Goal: Task Accomplishment & Management: Manage account settings

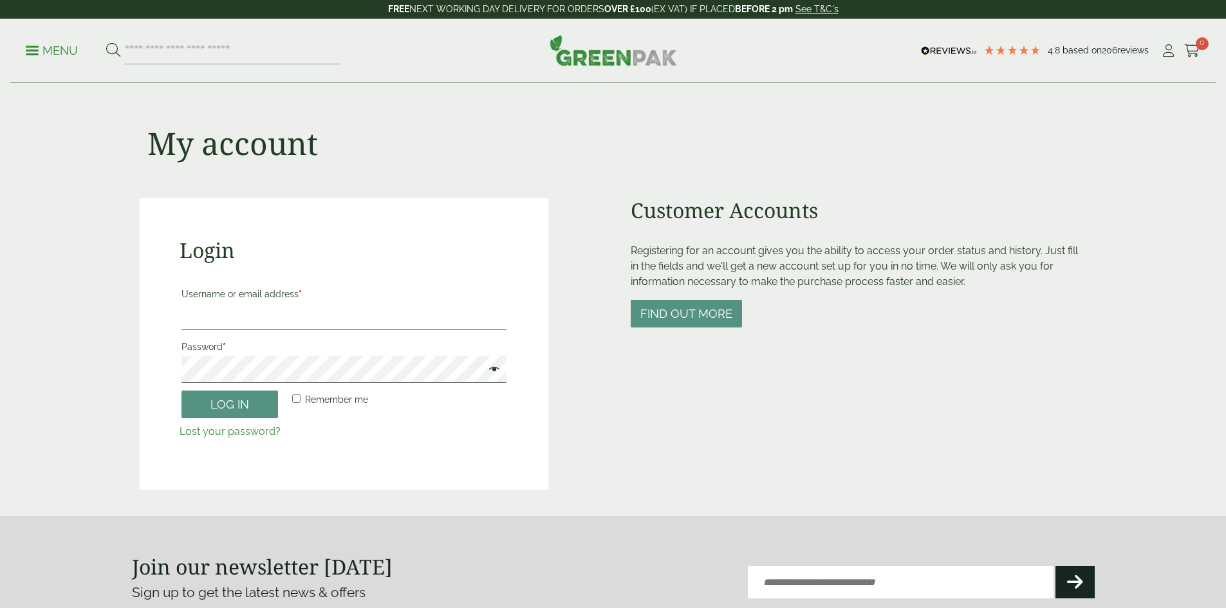
click at [347, 322] on input "Username or email address *" at bounding box center [343, 316] width 325 height 27
type input "**********"
click at [245, 394] on button "Log in" at bounding box center [229, 405] width 97 height 28
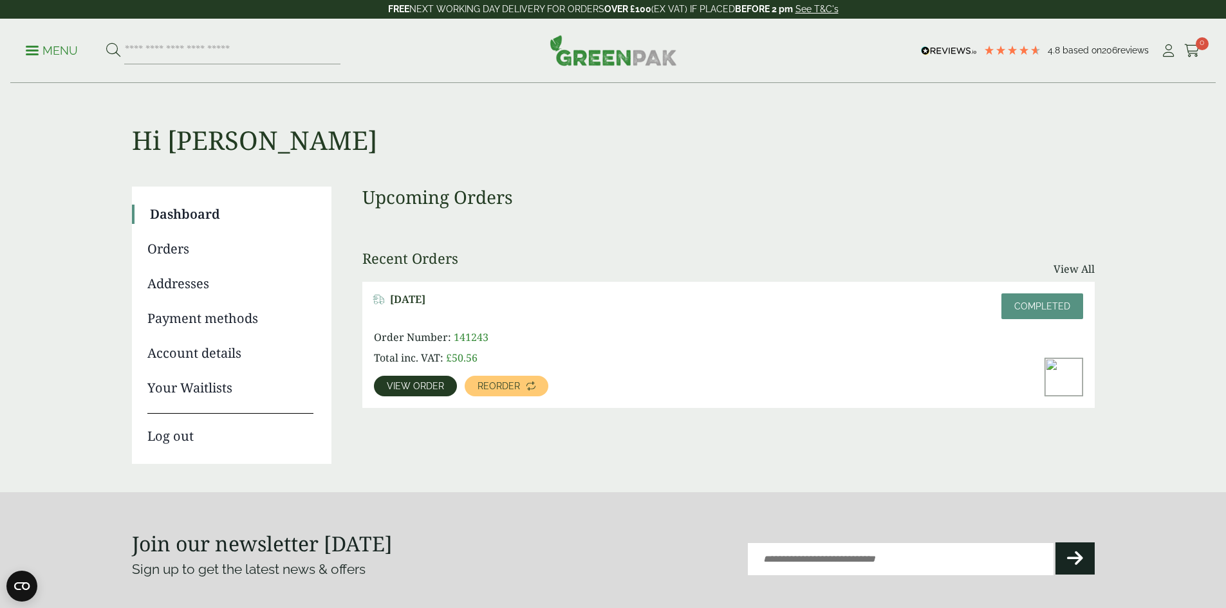
click at [181, 255] on link "Orders" at bounding box center [230, 248] width 166 height 19
